Goal: Task Accomplishment & Management: Use online tool/utility

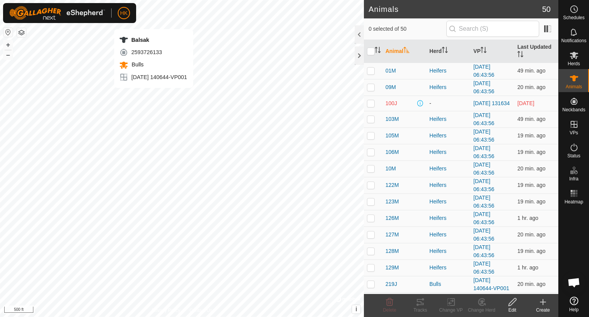
checkbox input "true"
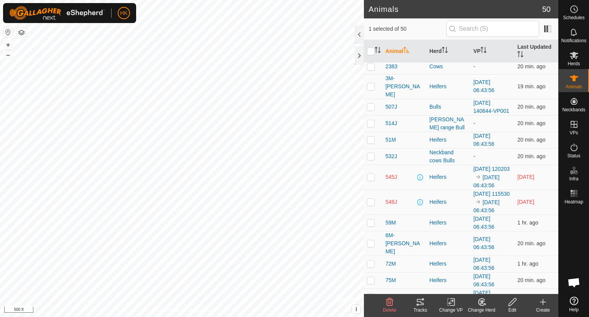
scroll to position [384, 0]
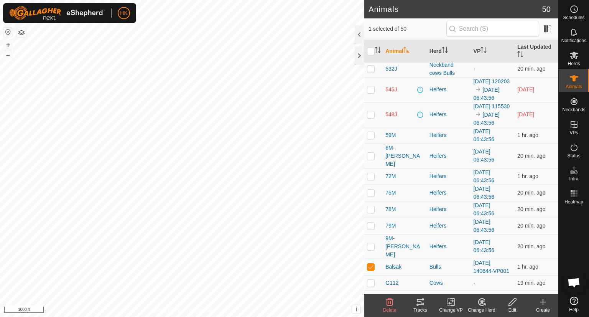
click at [451, 302] on icon at bounding box center [451, 301] width 10 height 9
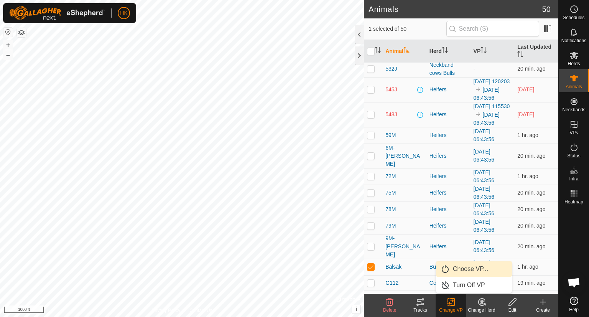
click at [467, 272] on link "Choose VP..." at bounding box center [474, 268] width 76 height 15
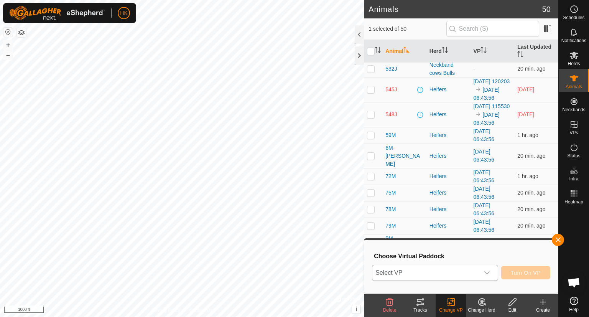
click at [461, 273] on span "Select VP" at bounding box center [425, 272] width 107 height 15
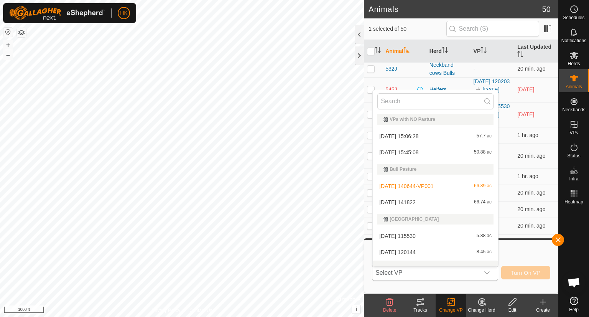
scroll to position [0, 0]
click at [427, 185] on li "2025-09-24 140644-VP001 66.89 ac" at bounding box center [435, 187] width 125 height 15
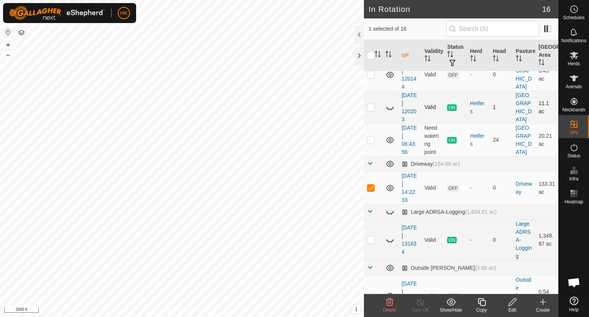
scroll to position [230, 0]
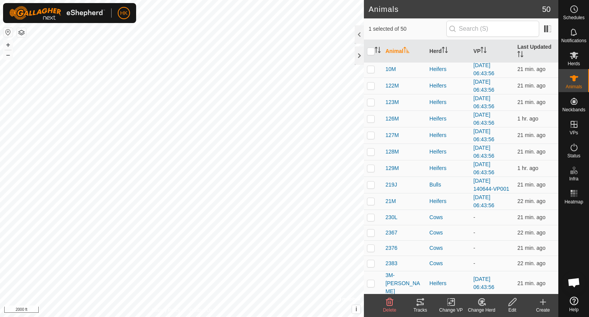
scroll to position [230, 0]
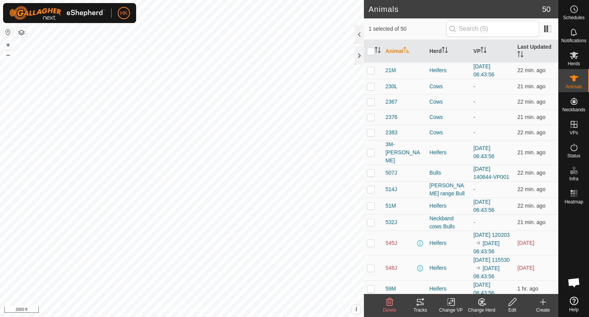
click at [448, 301] on rect at bounding box center [451, 301] width 7 height 7
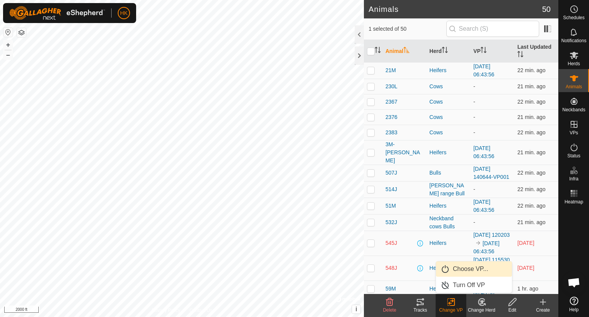
click at [461, 269] on link "Choose VP..." at bounding box center [474, 268] width 76 height 15
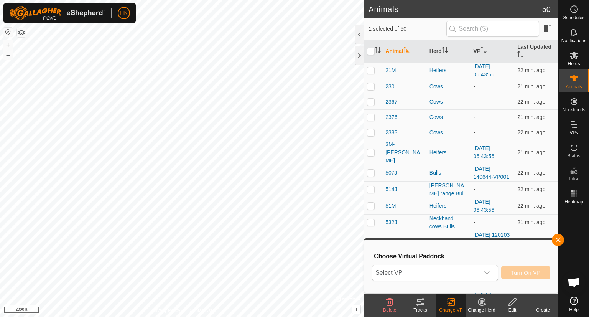
click at [457, 274] on span "Select VP" at bounding box center [425, 272] width 107 height 15
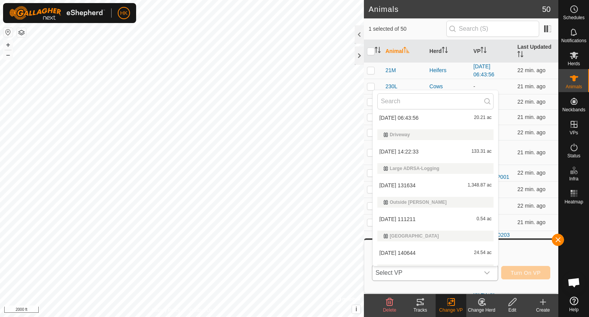
scroll to position [130, 0]
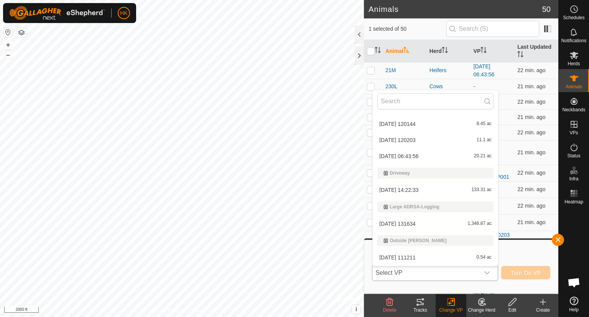
click at [422, 189] on li "2025-10-01 14:22:33 133.31 ac" at bounding box center [435, 189] width 125 height 15
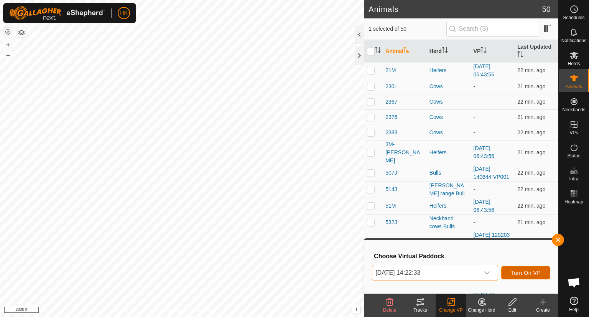
click at [520, 271] on span "Turn On VP" at bounding box center [526, 273] width 30 height 6
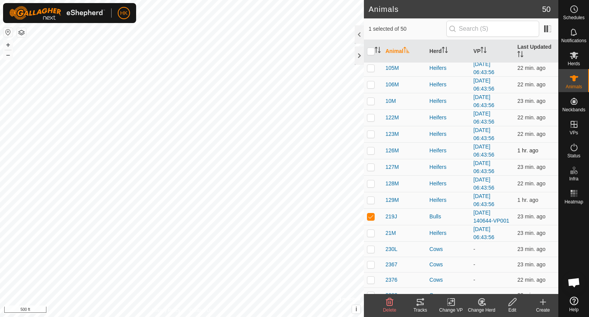
scroll to position [115, 0]
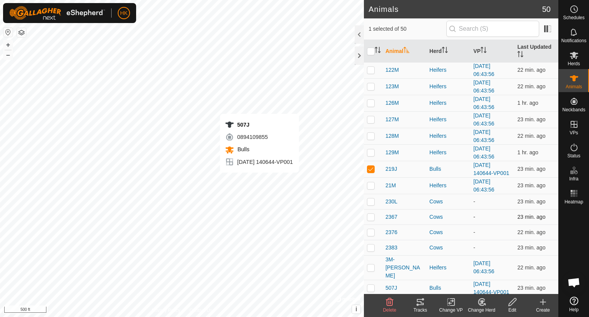
checkbox input "false"
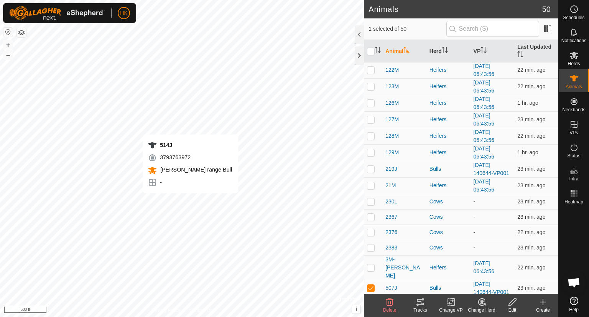
checkbox input "false"
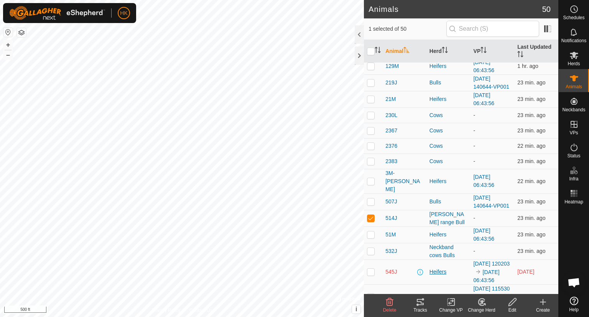
scroll to position [230, 0]
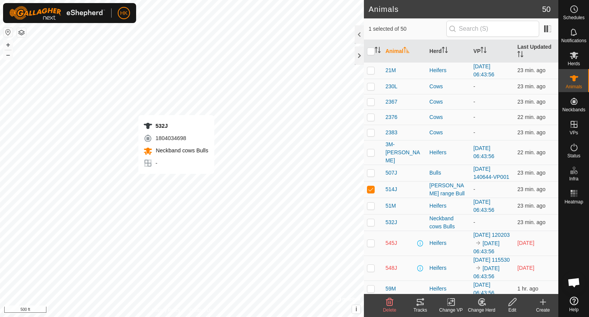
checkbox input "false"
checkbox input "true"
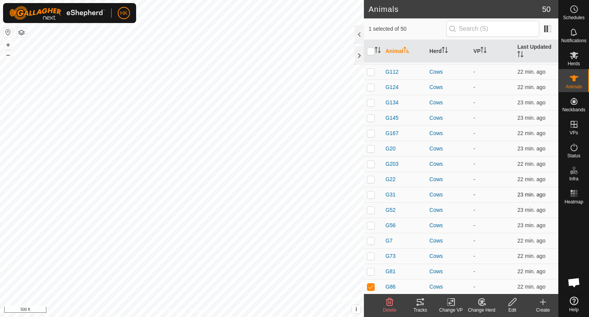
scroll to position [617, 0]
